Goal: Information Seeking & Learning: Check status

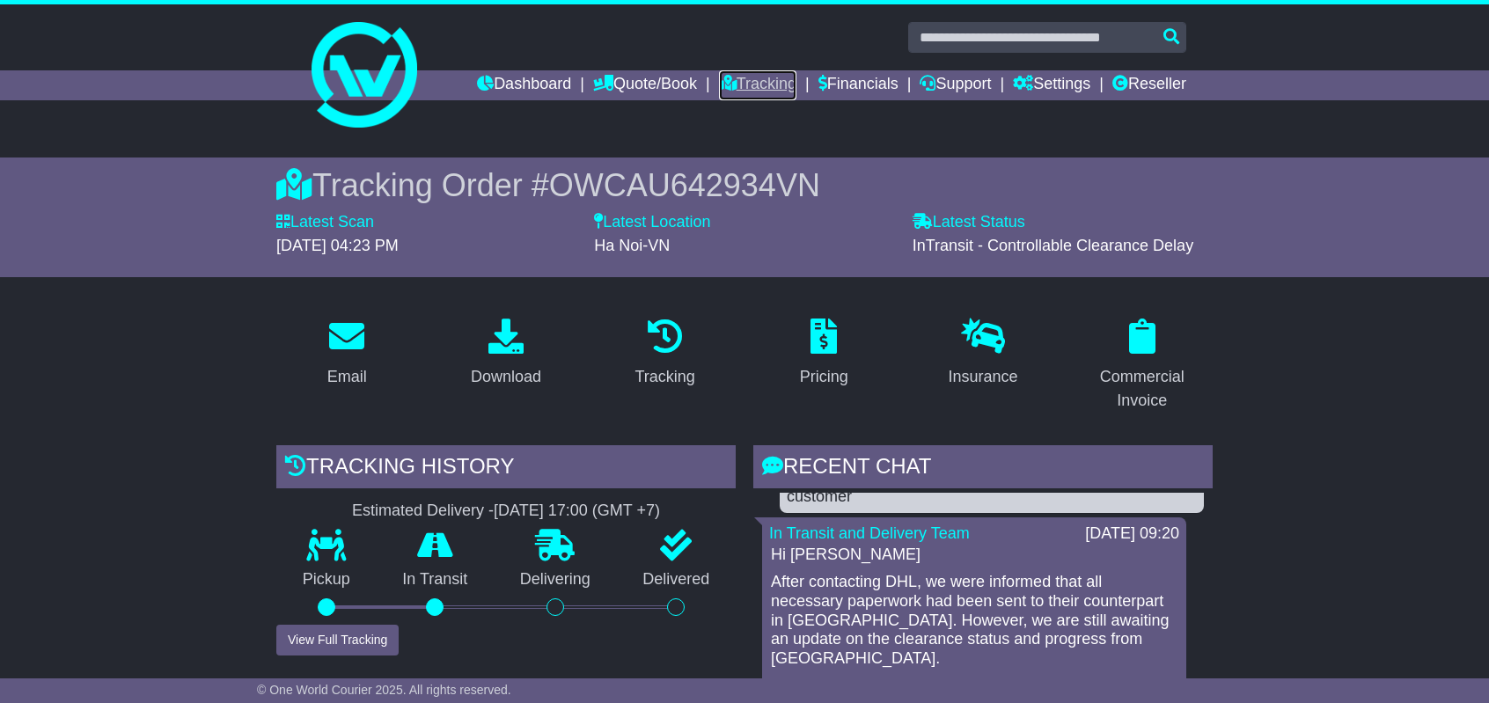
click at [744, 98] on link "Tracking" at bounding box center [757, 85] width 77 height 30
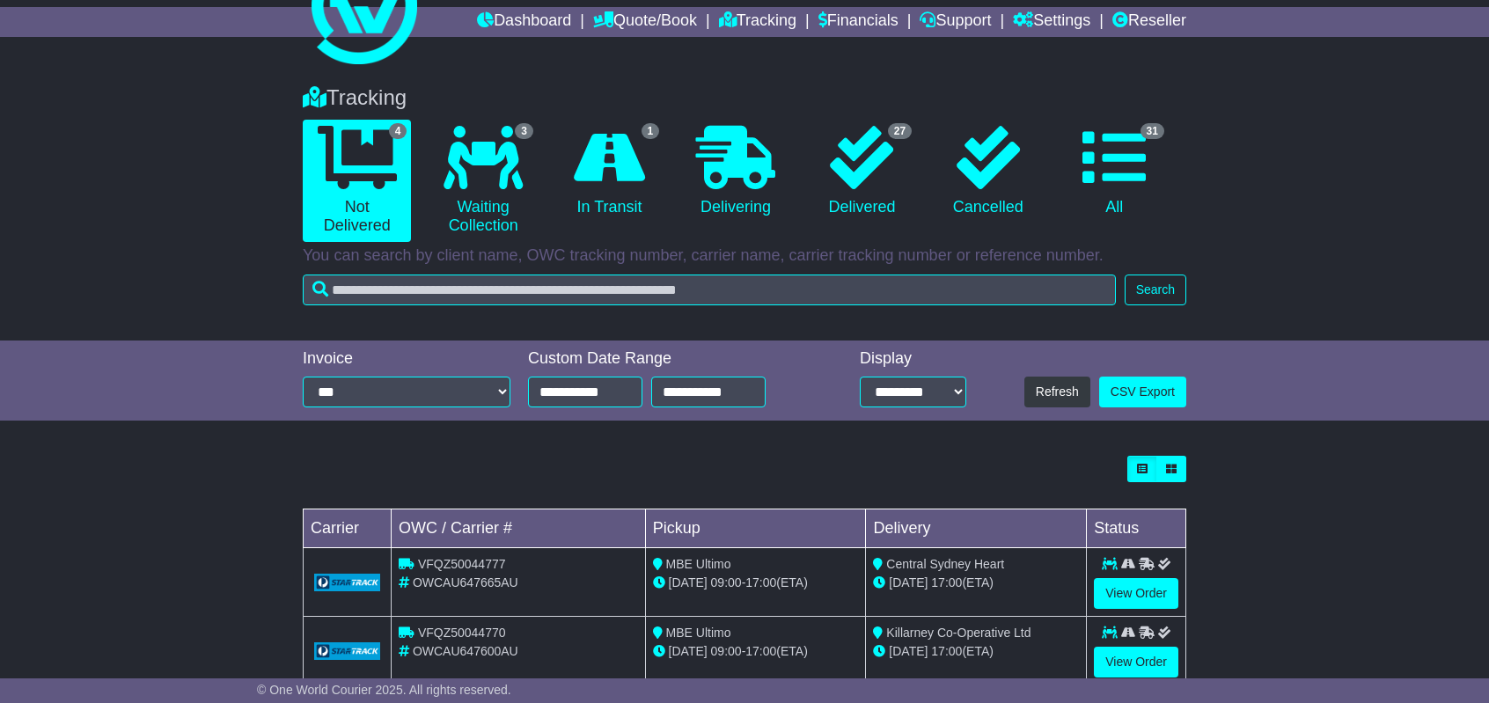
scroll to position [176, 0]
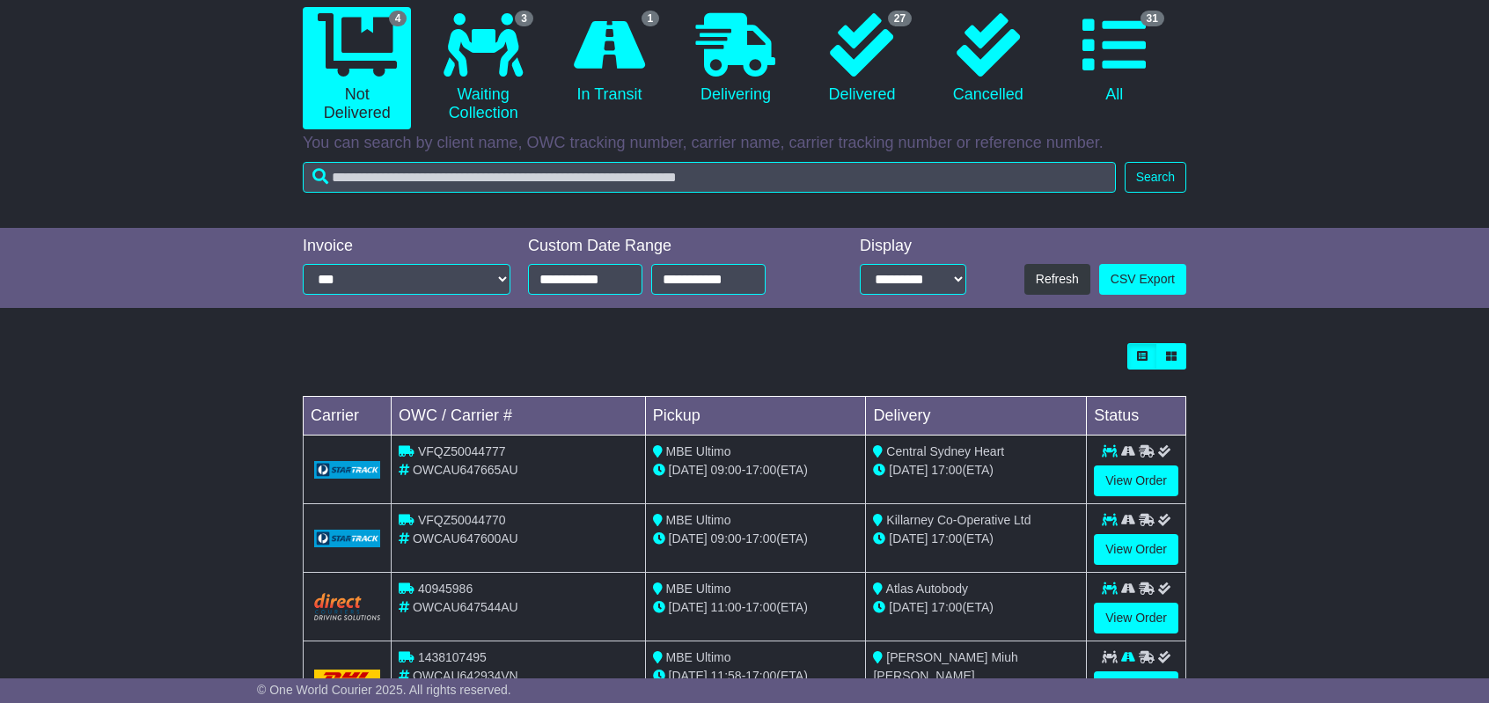
click at [459, 470] on span "OWCAU647665AU" at bounding box center [466, 470] width 106 height 14
copy span "OWCAU647665AU"
